Goal: Check status: Check status

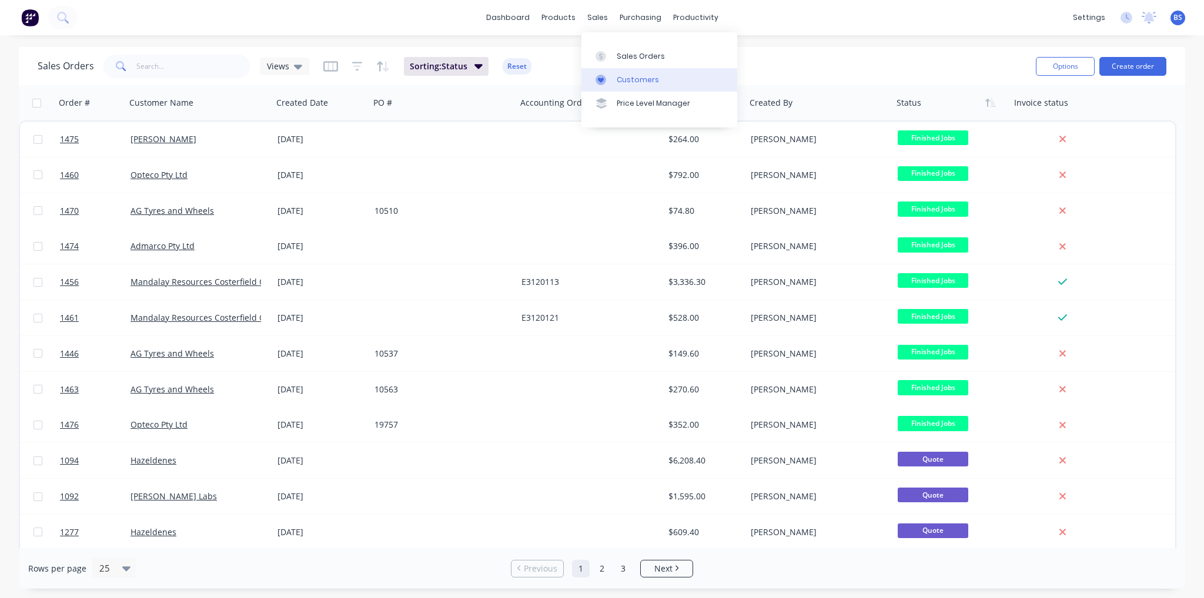
click at [640, 79] on div "Customers" at bounding box center [638, 80] width 42 height 11
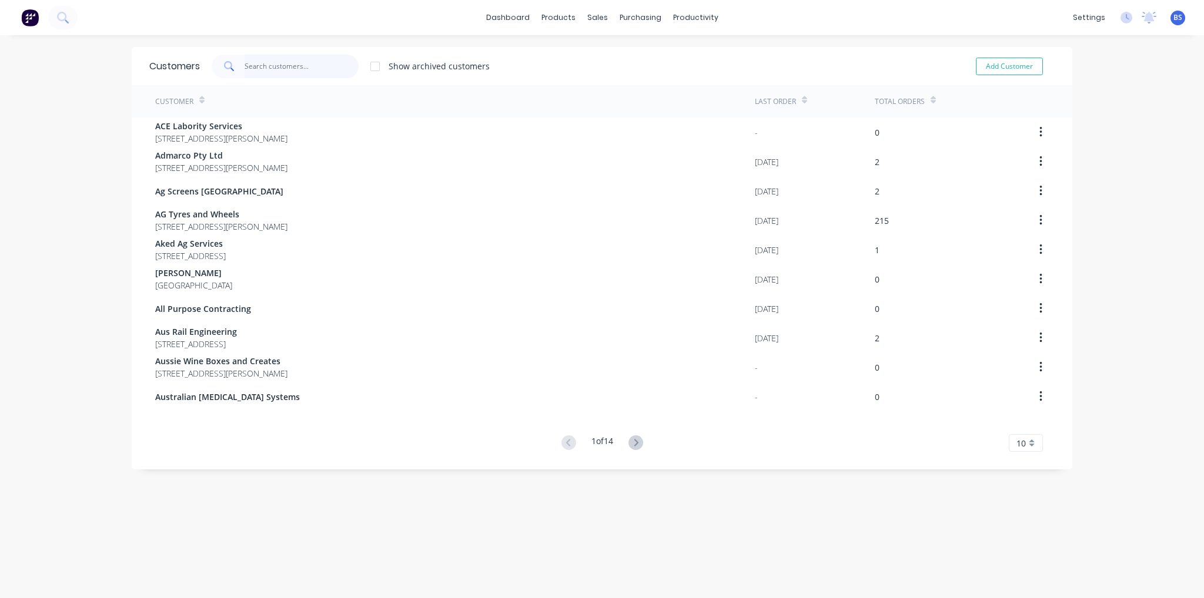
click at [276, 70] on input "text" at bounding box center [302, 67] width 115 height 24
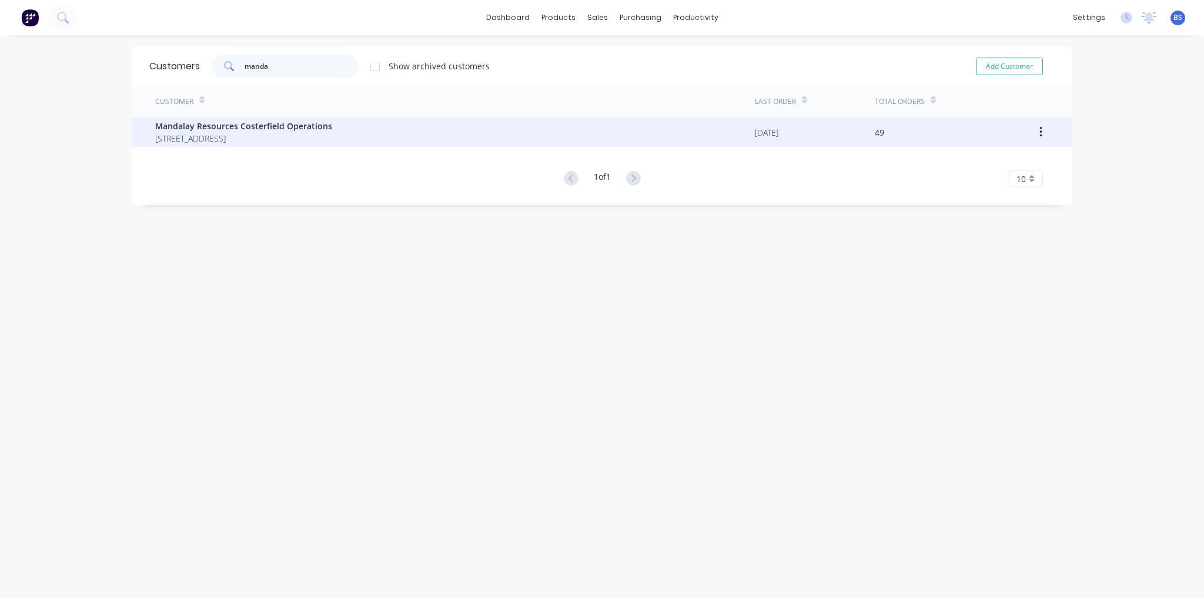
type input "manda"
click at [283, 135] on span "[STREET_ADDRESS]" at bounding box center [243, 138] width 177 height 12
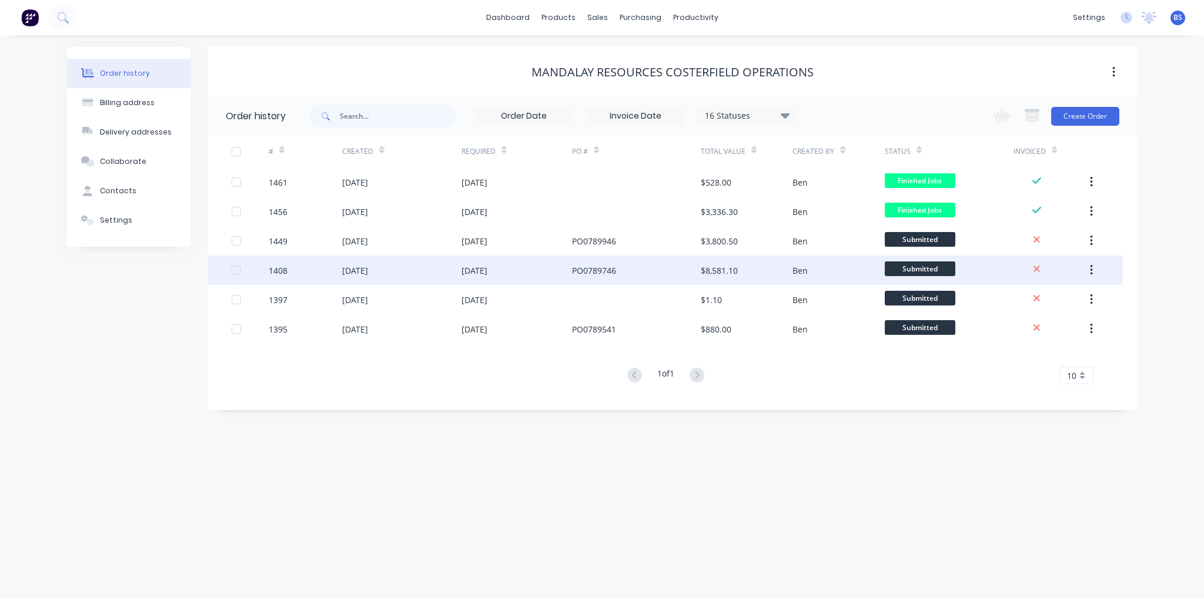
click at [416, 265] on div "[DATE]" at bounding box center [401, 270] width 119 height 29
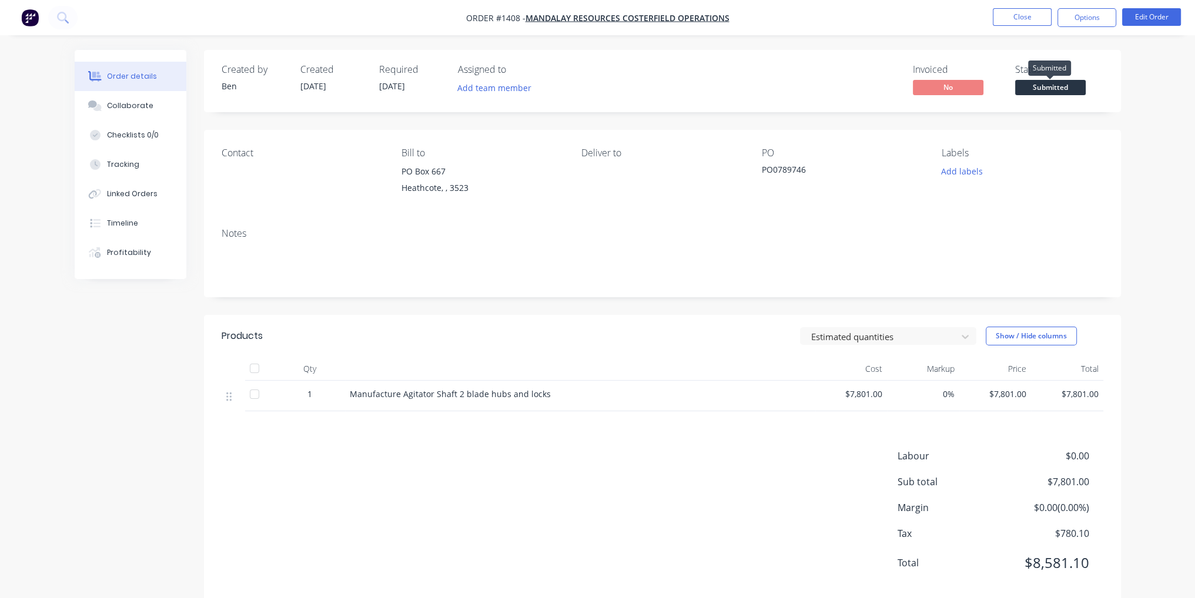
click at [1062, 88] on span "Submitted" at bounding box center [1050, 87] width 71 height 15
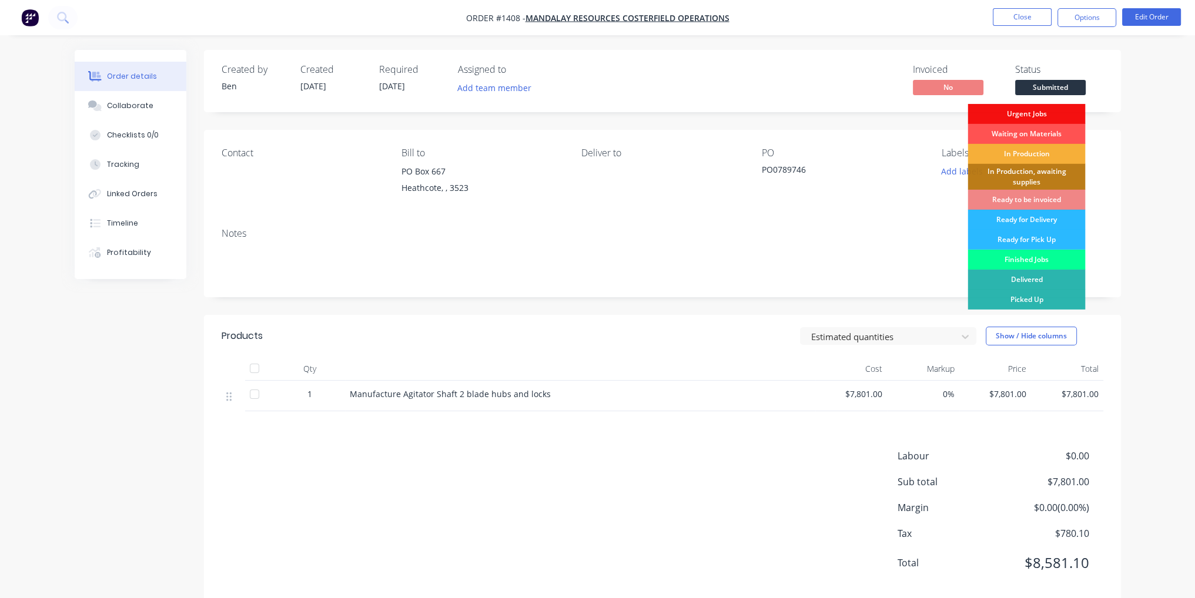
click at [1049, 259] on div "Finished Jobs" at bounding box center [1027, 260] width 118 height 20
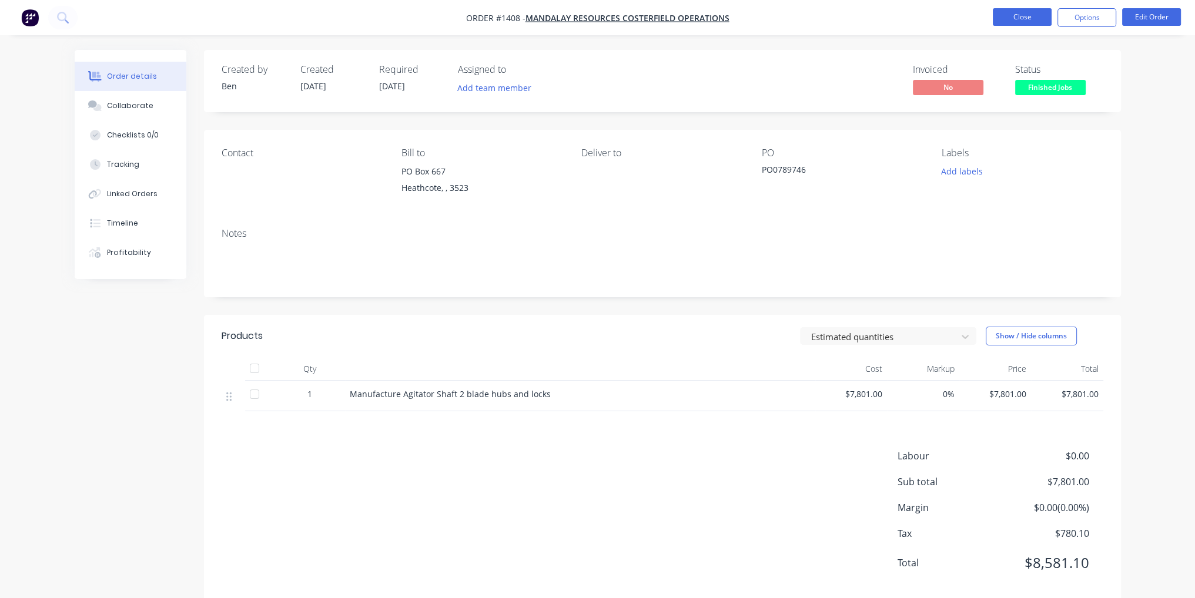
click at [1019, 12] on button "Close" at bounding box center [1022, 17] width 59 height 18
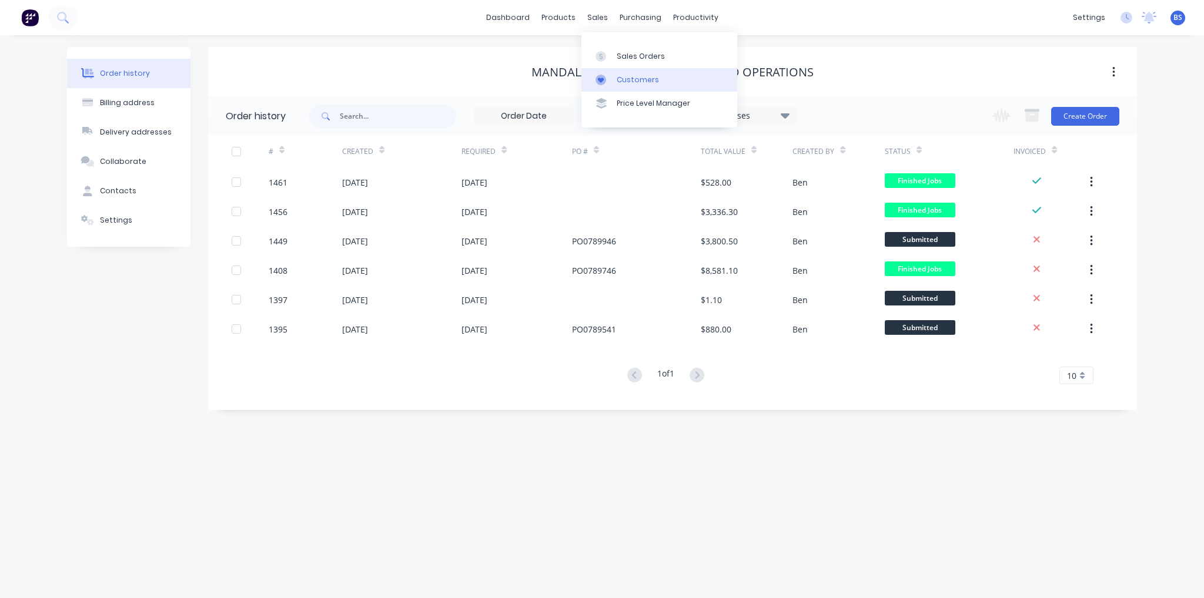
click at [629, 73] on link "Customers" at bounding box center [659, 80] width 156 height 24
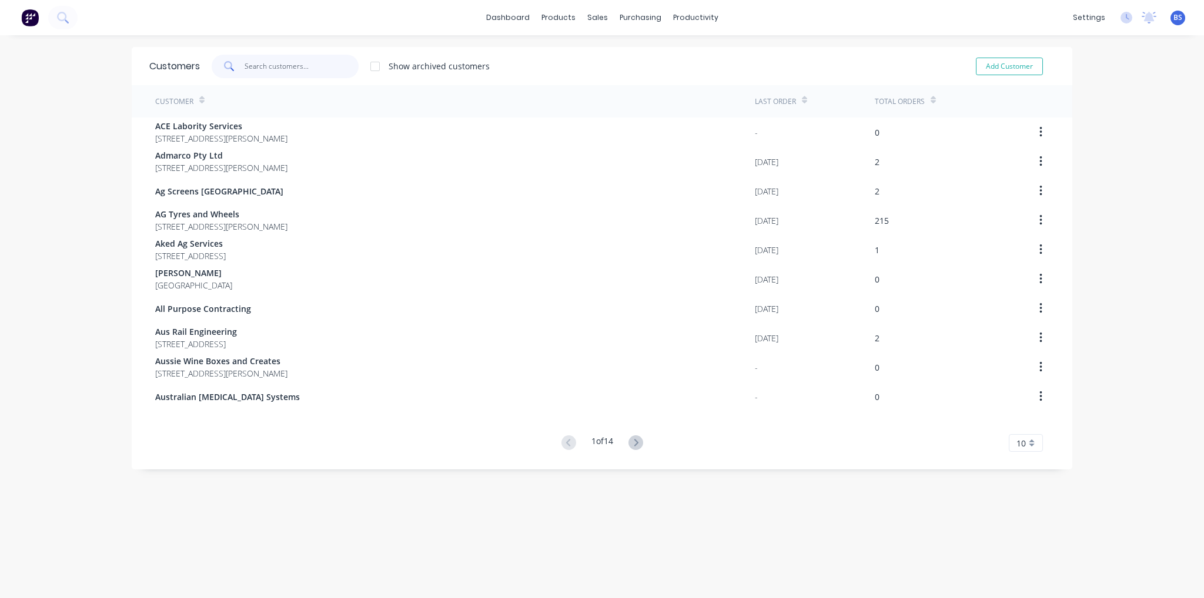
click at [287, 63] on input "text" at bounding box center [302, 67] width 115 height 24
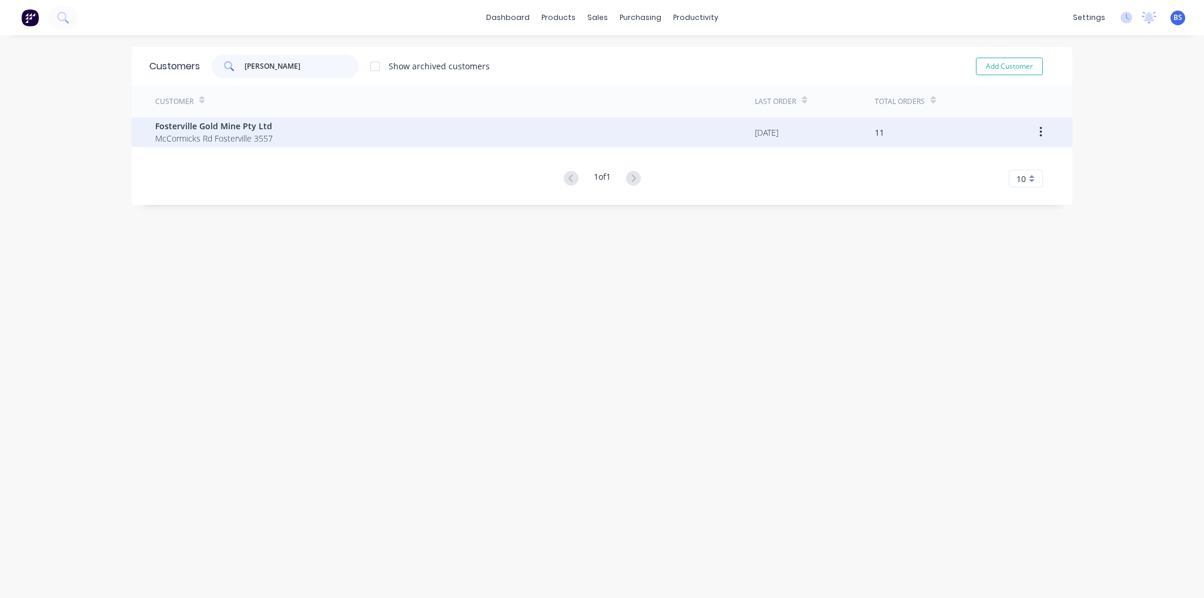
type input "[PERSON_NAME]"
click at [212, 139] on span "McCormicks Rd Fosterville 3557" at bounding box center [214, 138] width 118 height 12
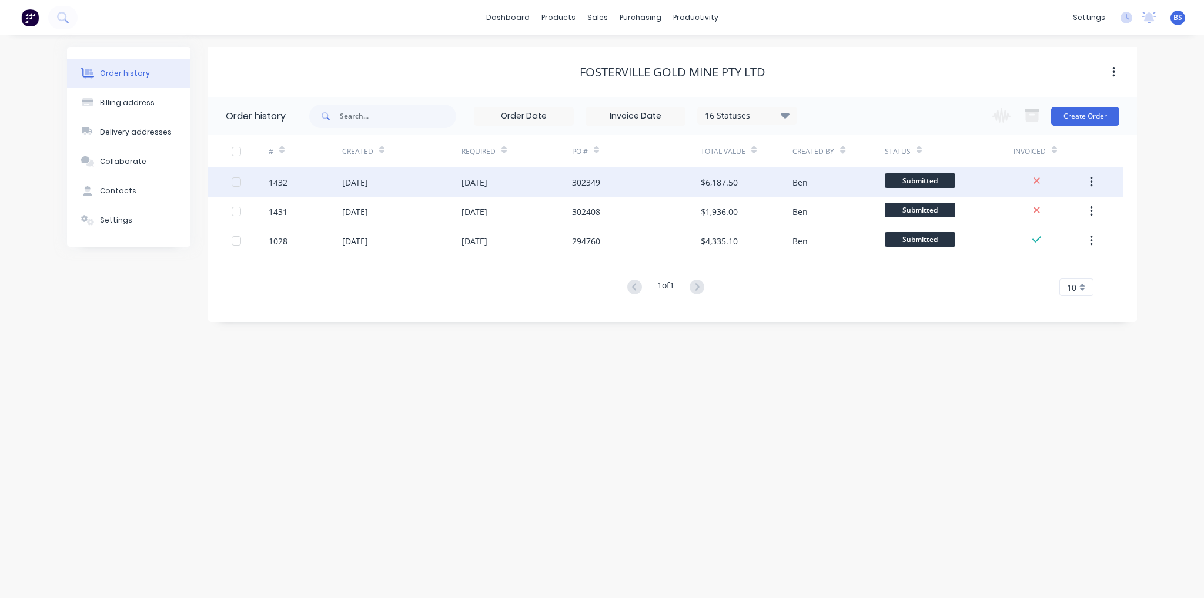
click at [578, 185] on div "302349" at bounding box center [586, 182] width 28 height 12
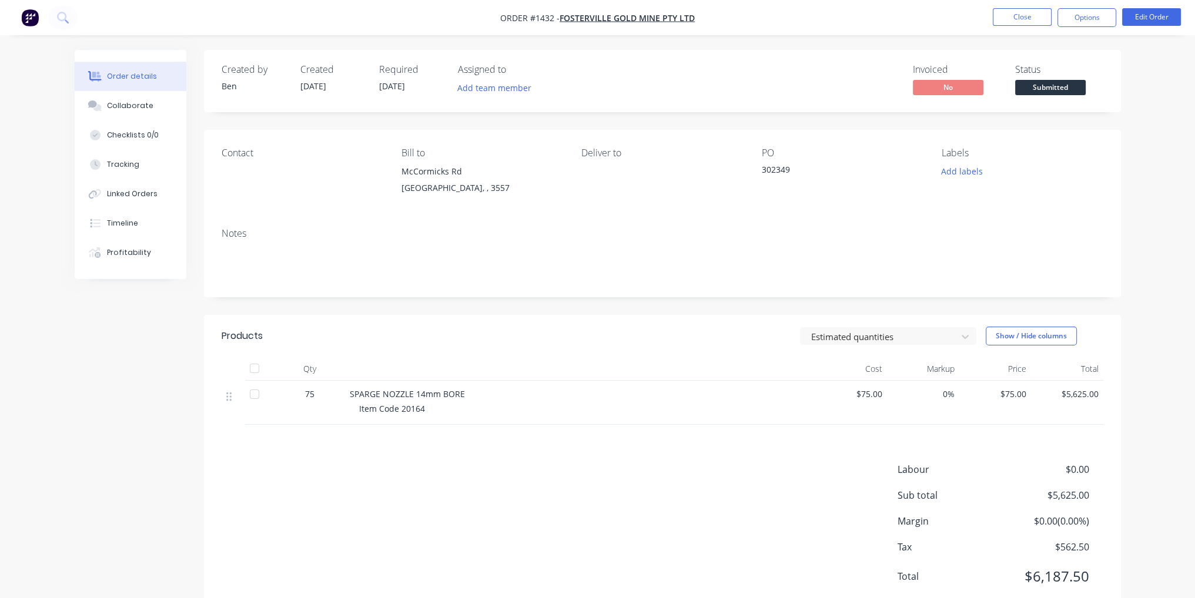
click at [1059, 91] on span "Submitted" at bounding box center [1050, 87] width 71 height 15
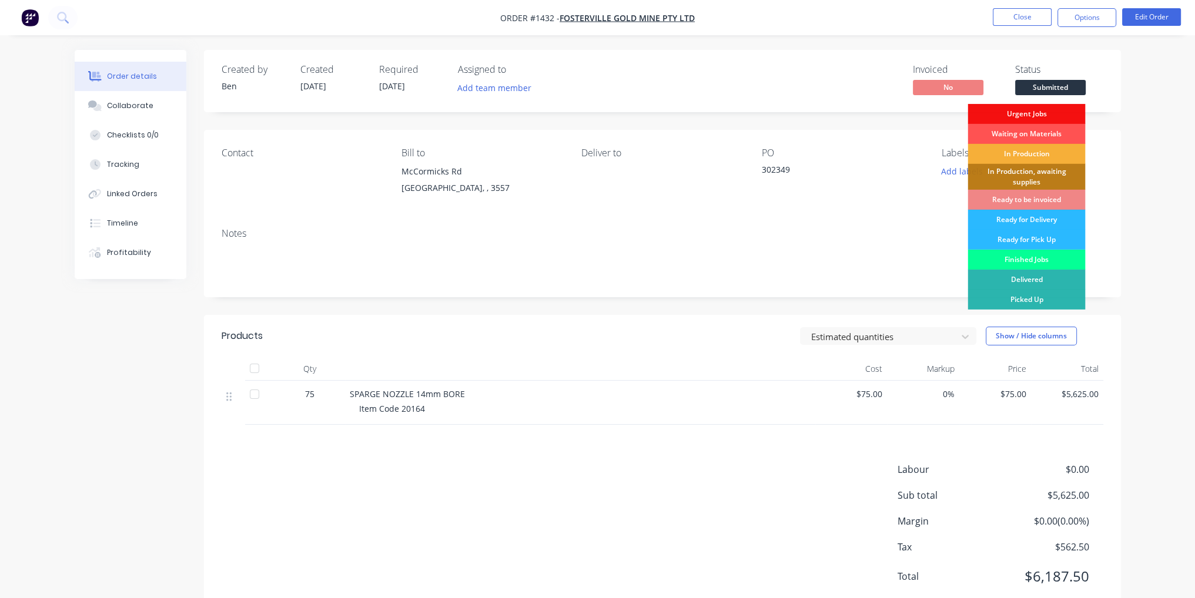
click at [1037, 263] on div "Finished Jobs" at bounding box center [1027, 260] width 118 height 20
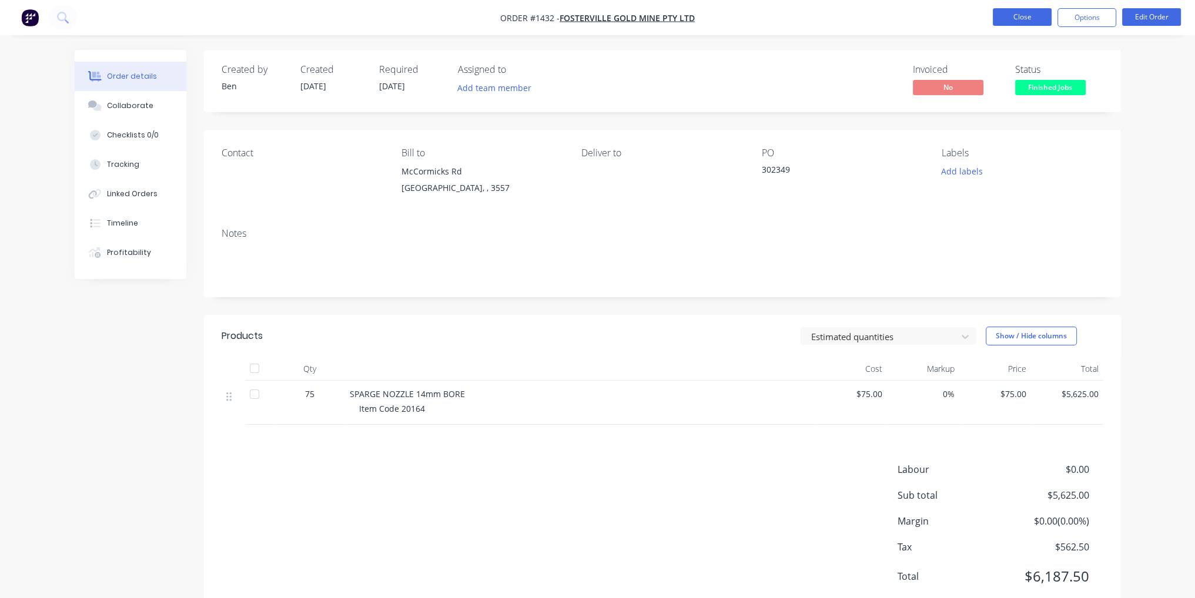
click at [1032, 18] on button "Close" at bounding box center [1022, 17] width 59 height 18
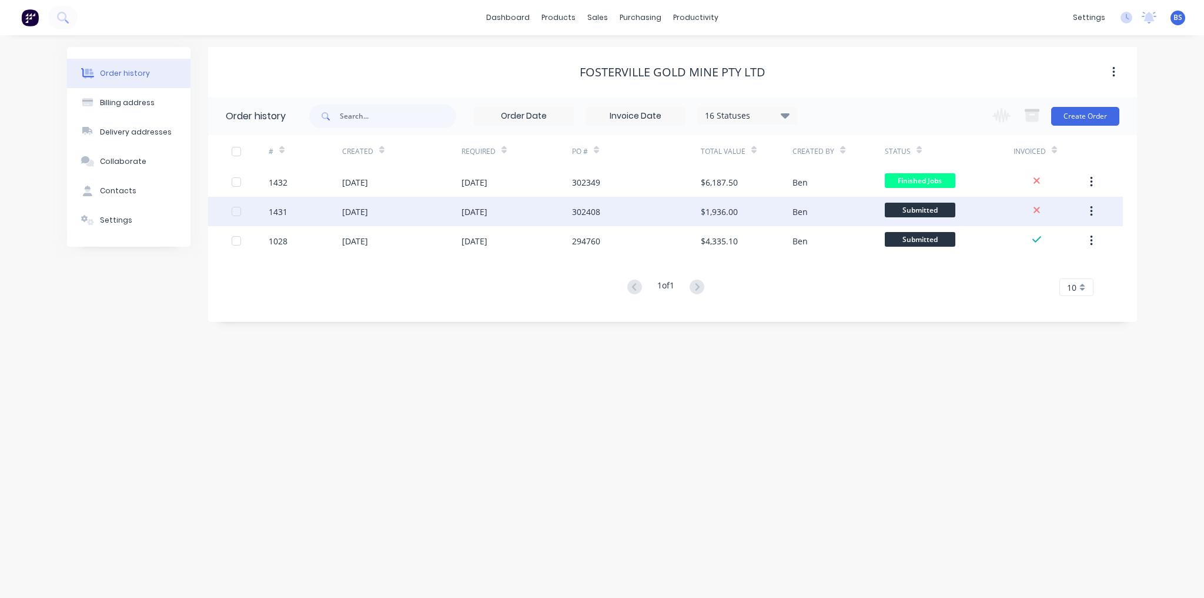
click at [717, 210] on div "$1,936.00" at bounding box center [719, 212] width 37 height 12
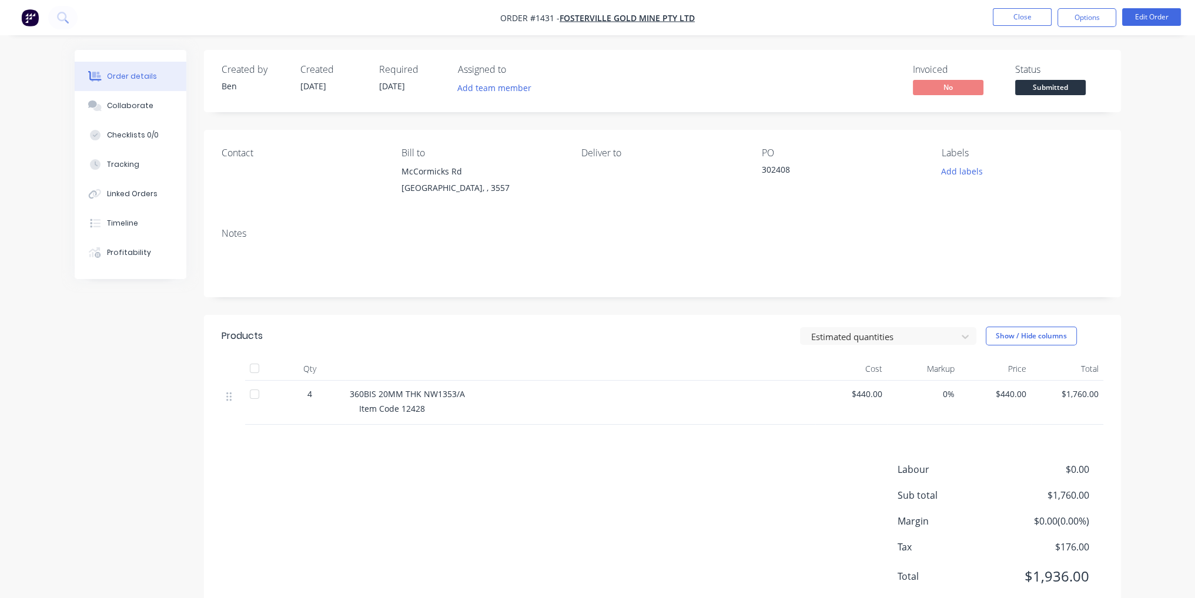
click at [1063, 86] on span "Submitted" at bounding box center [1050, 87] width 71 height 15
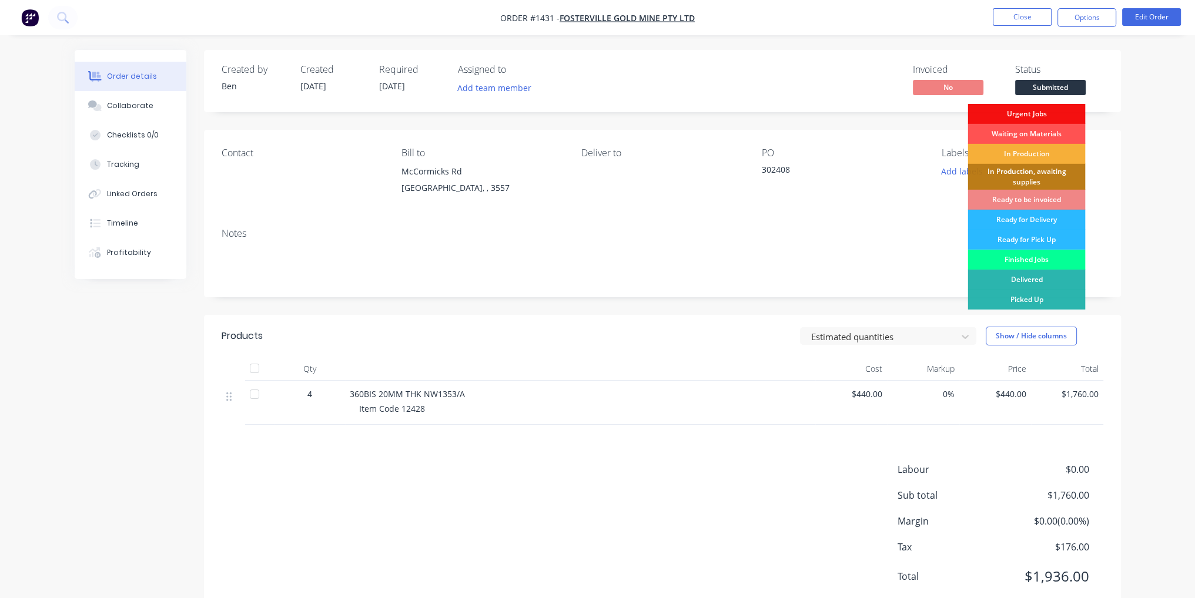
click at [1047, 262] on div "Finished Jobs" at bounding box center [1027, 260] width 118 height 20
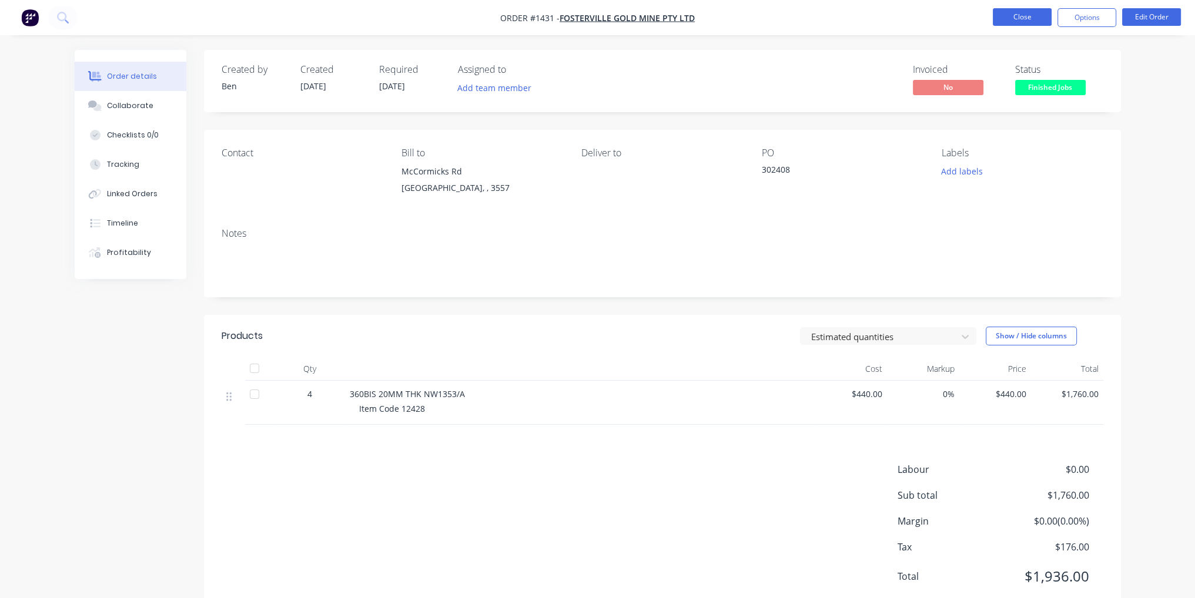
click at [1030, 15] on button "Close" at bounding box center [1022, 17] width 59 height 18
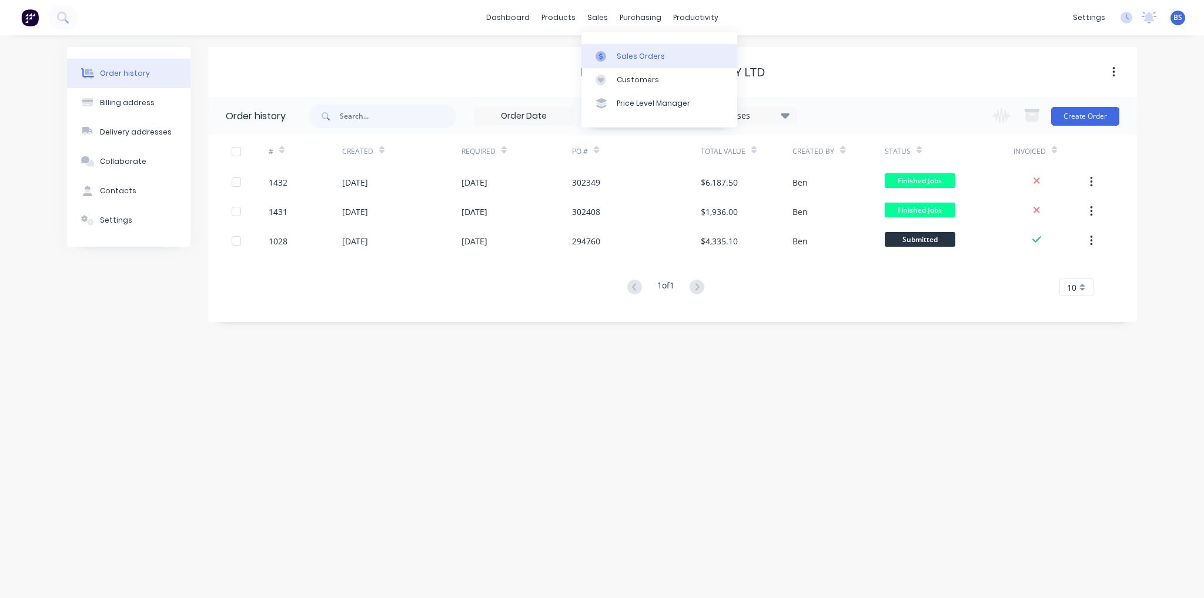
click at [615, 62] on link "Sales Orders" at bounding box center [659, 56] width 156 height 24
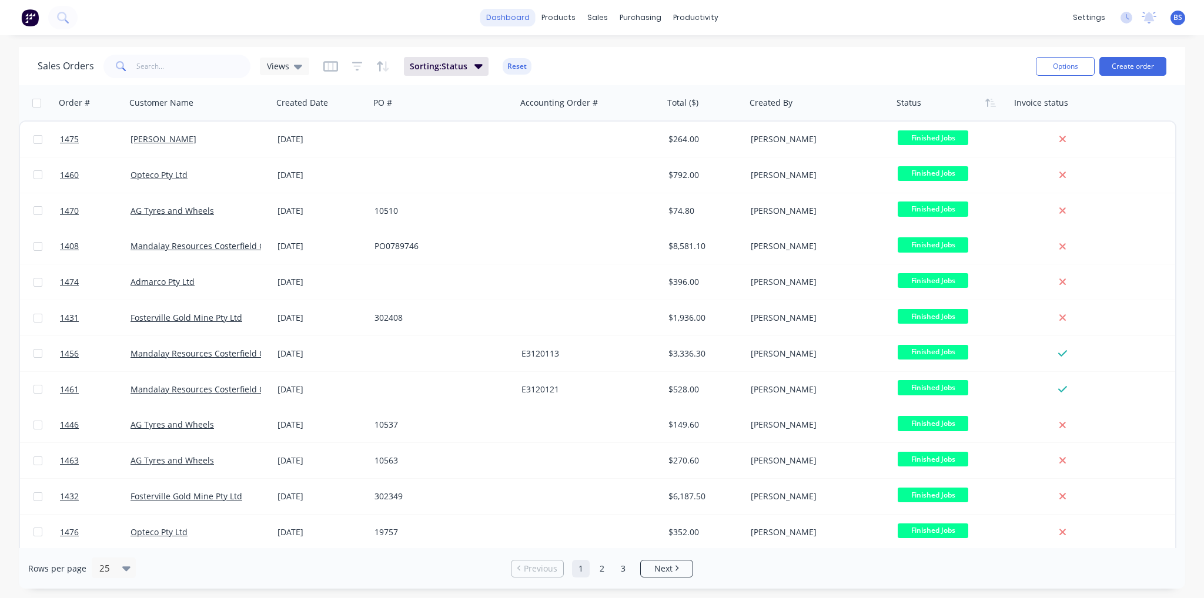
click at [521, 12] on link "dashboard" at bounding box center [507, 18] width 55 height 18
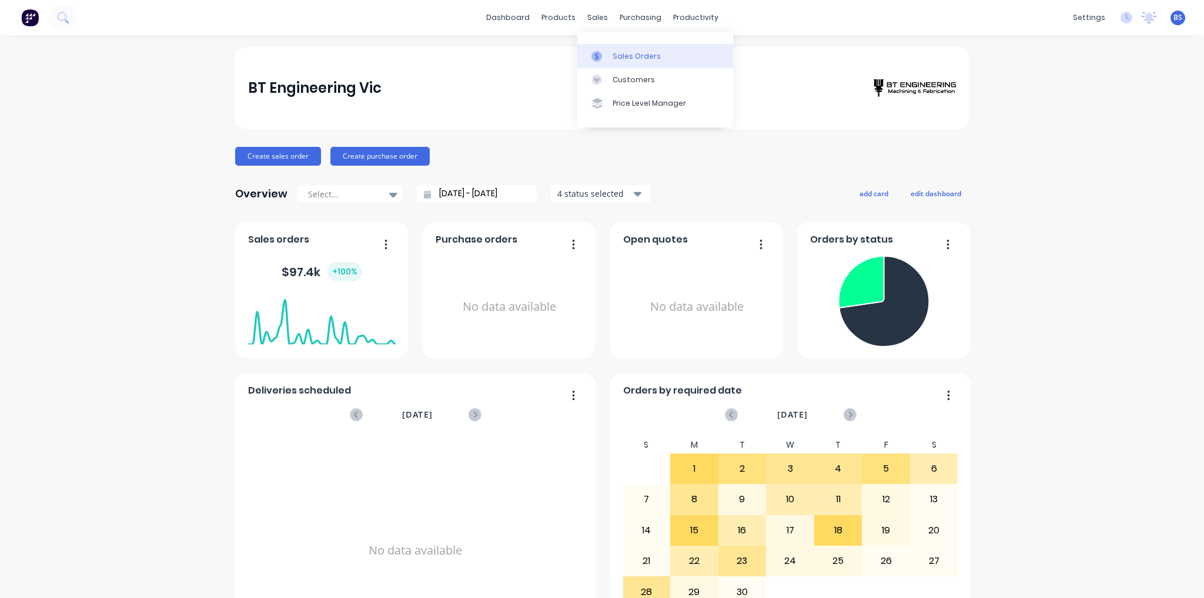
click at [618, 49] on link "Sales Orders" at bounding box center [655, 56] width 156 height 24
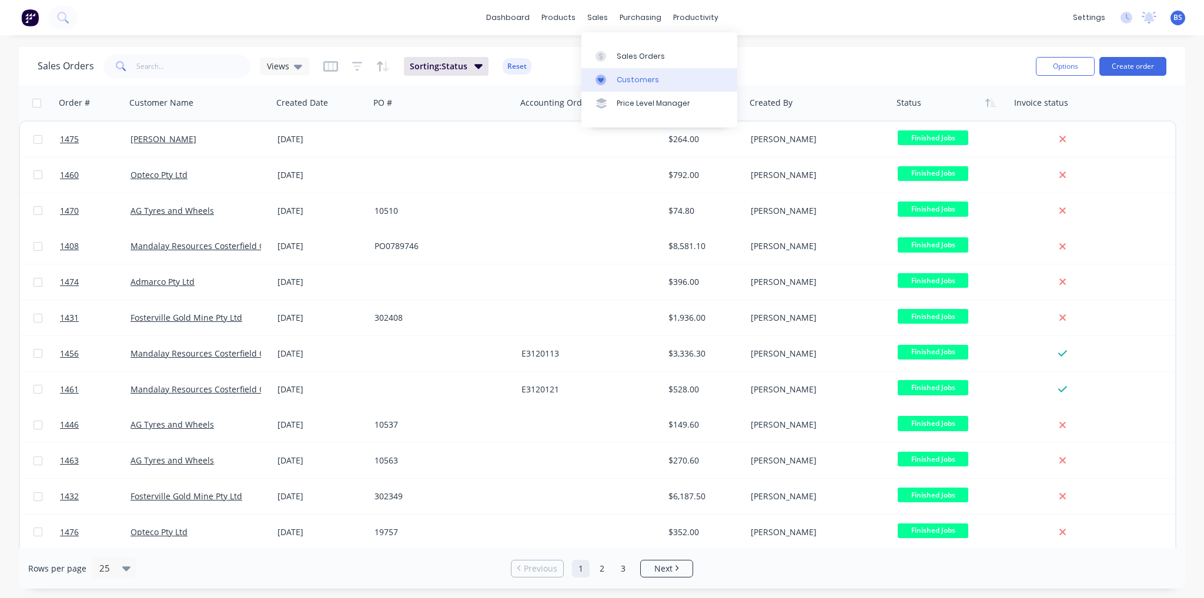
click at [621, 81] on div "Customers" at bounding box center [638, 80] width 42 height 11
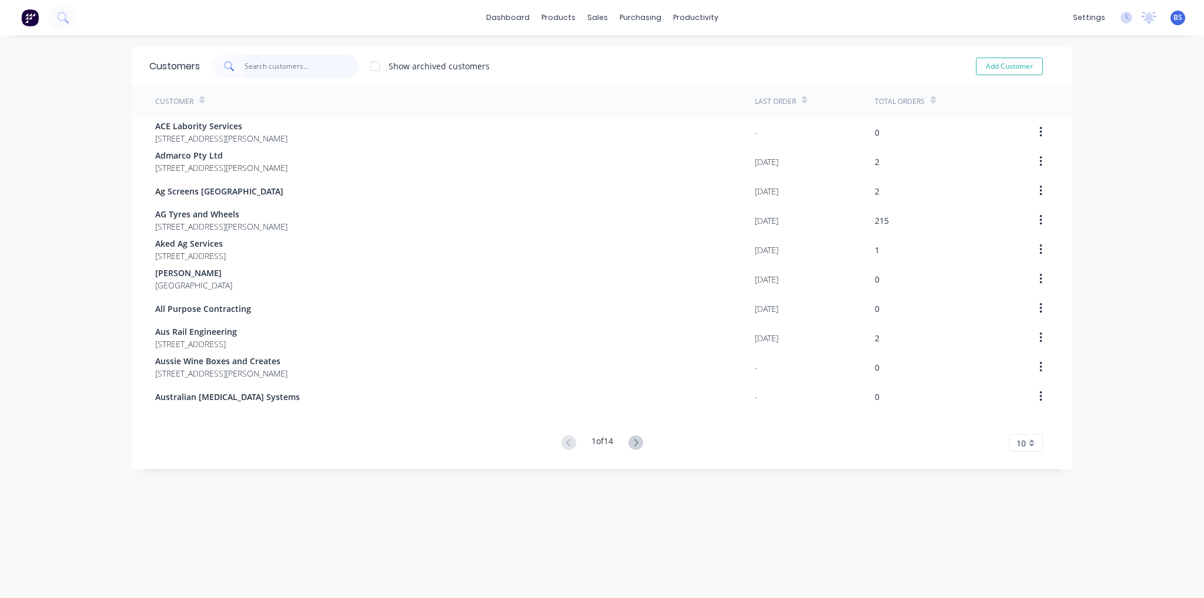
click at [301, 64] on input "text" at bounding box center [302, 67] width 115 height 24
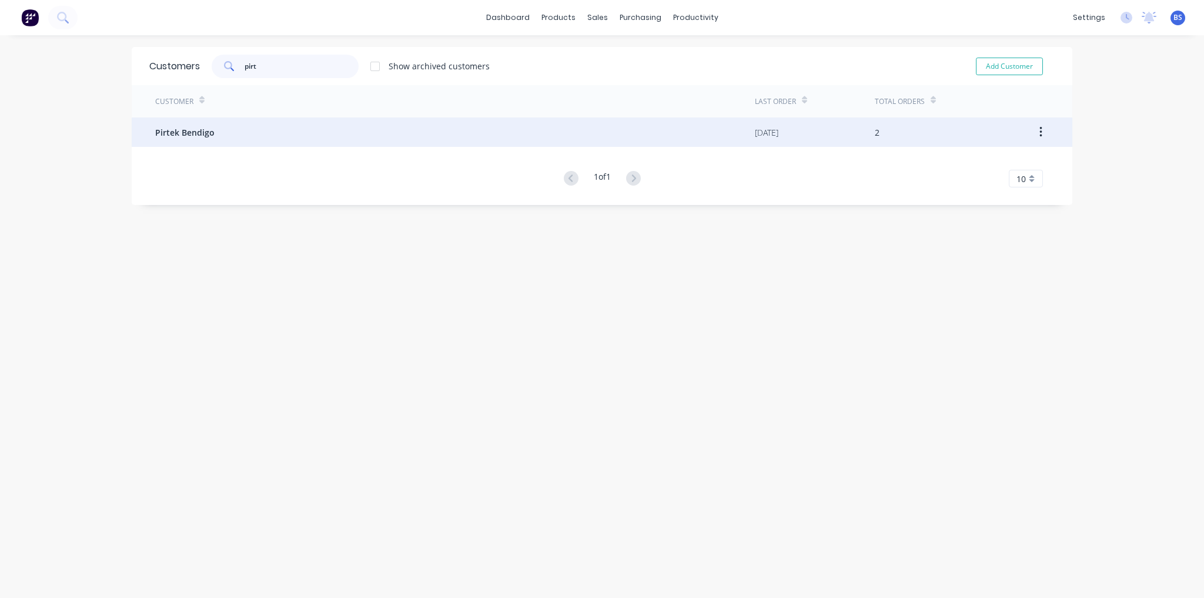
type input "pirt"
click at [272, 121] on div "Pirtek Bendigo" at bounding box center [455, 132] width 600 height 29
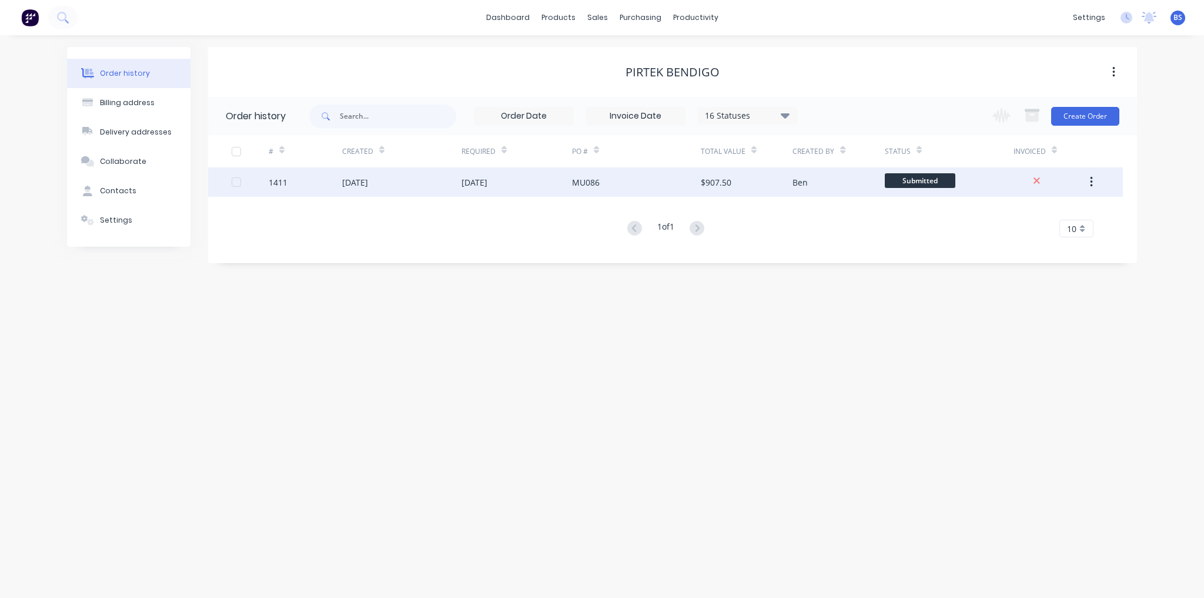
click at [940, 183] on span "Submitted" at bounding box center [920, 180] width 71 height 15
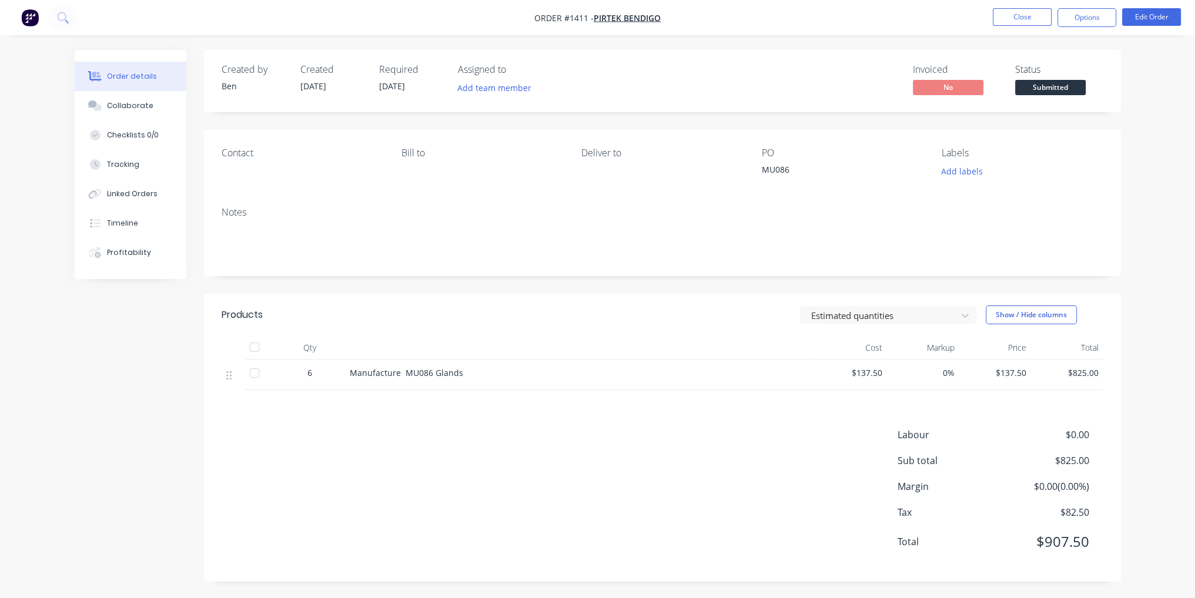
click at [1064, 82] on span "Submitted" at bounding box center [1050, 87] width 71 height 15
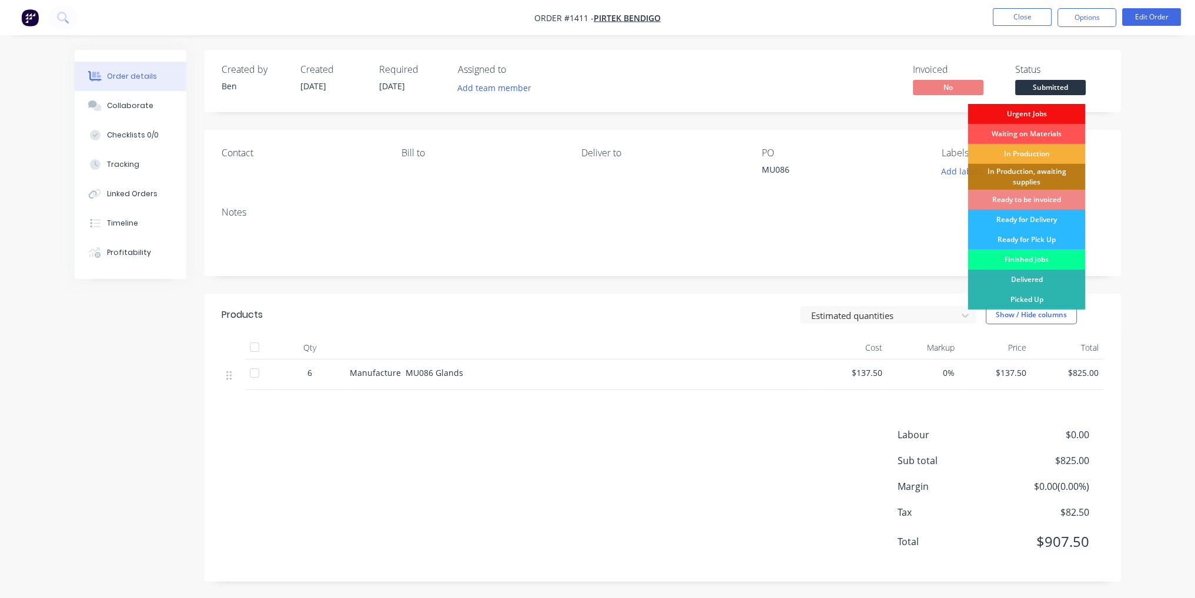
click at [1055, 259] on div "Finished Jobs" at bounding box center [1027, 260] width 118 height 20
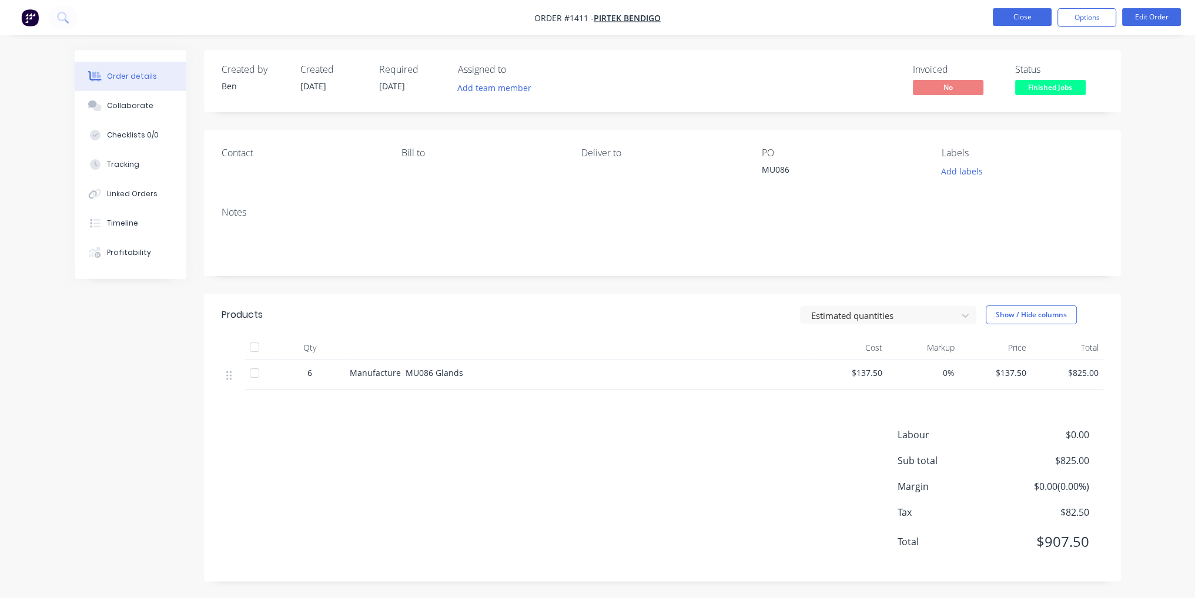
click at [1033, 18] on button "Close" at bounding box center [1022, 17] width 59 height 18
